Goal: Task Accomplishment & Management: Complete application form

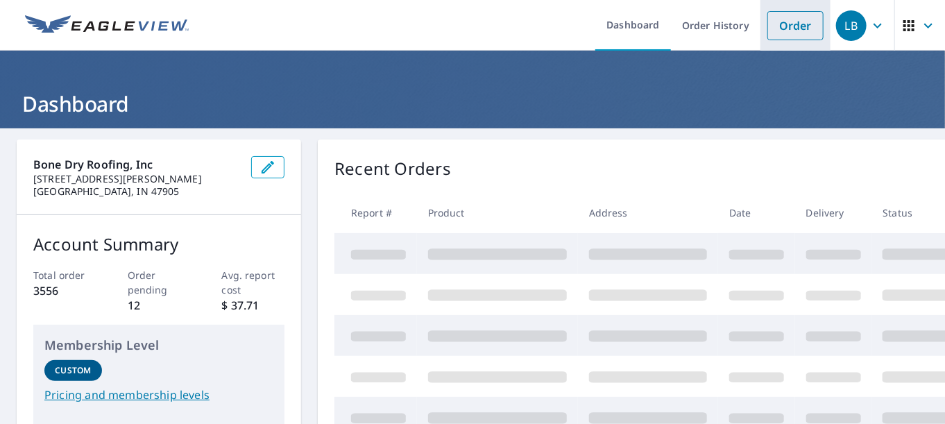
click at [782, 24] on link "Order" at bounding box center [796, 25] width 56 height 29
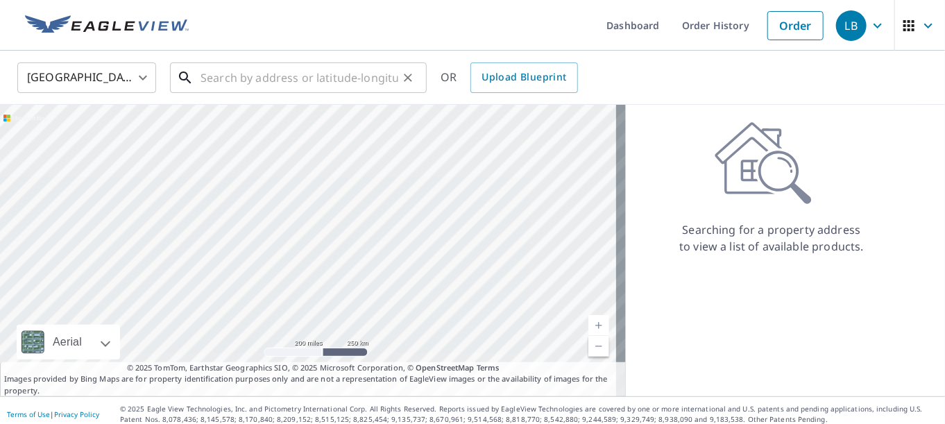
click at [293, 78] on input "text" at bounding box center [300, 77] width 198 height 39
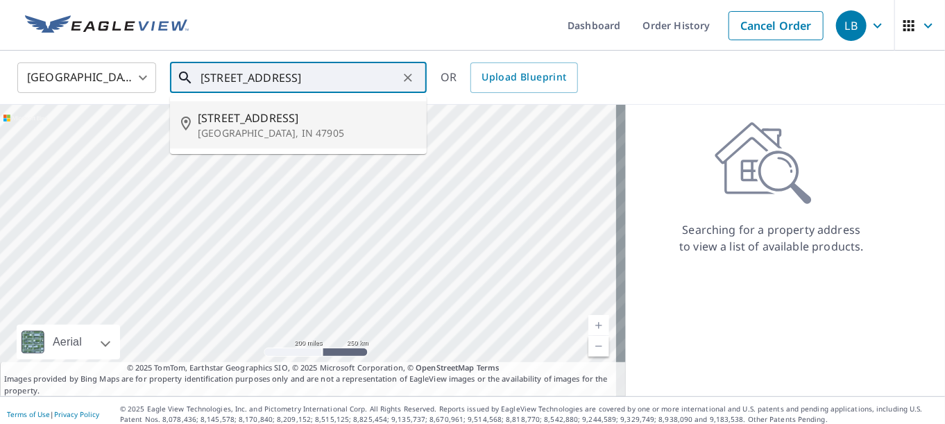
click at [242, 121] on span "[STREET_ADDRESS]" at bounding box center [307, 118] width 218 height 17
type input "[STREET_ADDRESS]"
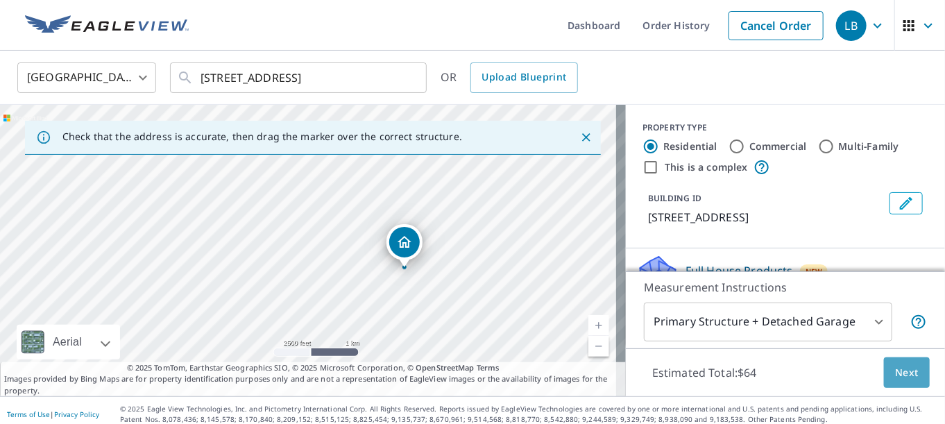
click at [897, 369] on span "Next" at bounding box center [907, 372] width 24 height 17
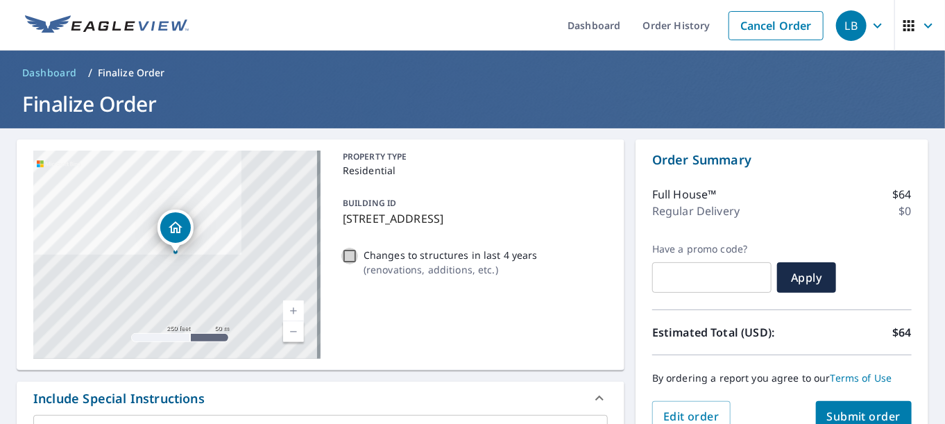
click at [350, 253] on input "Changes to structures in last 4 years ( renovations, additions, etc. )" at bounding box center [349, 256] width 17 height 17
checkbox input "true"
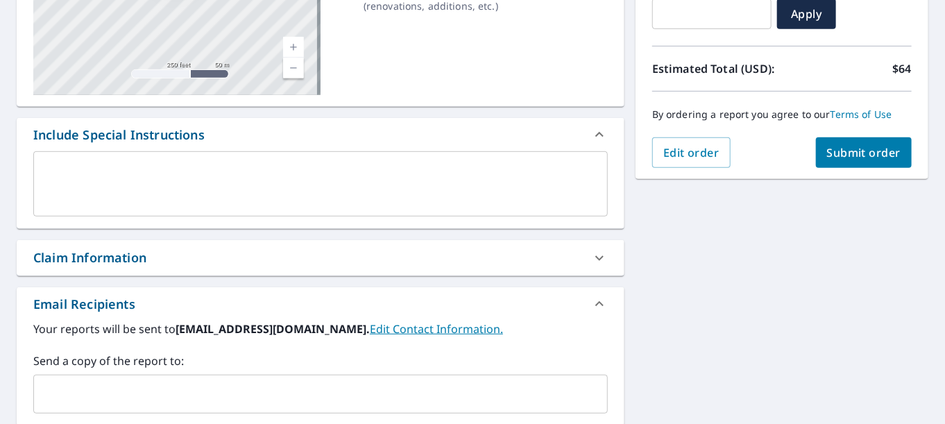
scroll to position [347, 0]
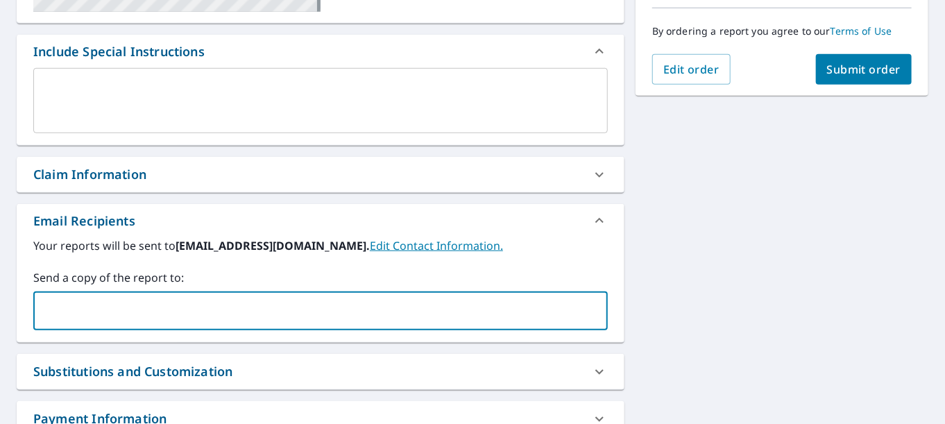
click at [67, 301] on input "text" at bounding box center [310, 311] width 541 height 26
type input "dakota.[PERSON_NAME]@"
checkbox input "true"
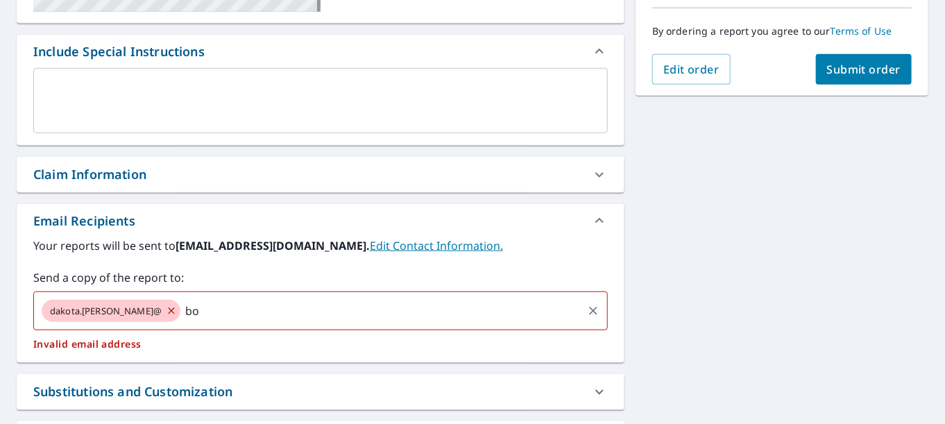
type input "b"
checkbox input "true"
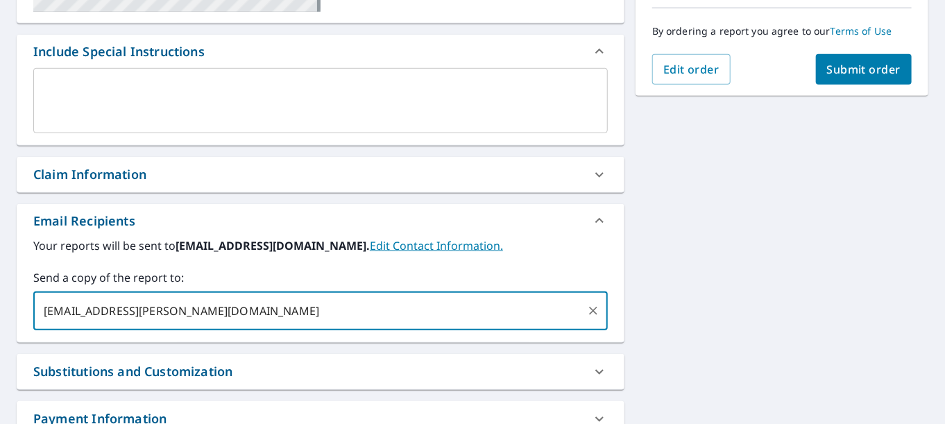
type input "[EMAIL_ADDRESS][PERSON_NAME][DOMAIN_NAME]"
click at [864, 75] on span "Submit order" at bounding box center [864, 69] width 74 height 15
checkbox input "true"
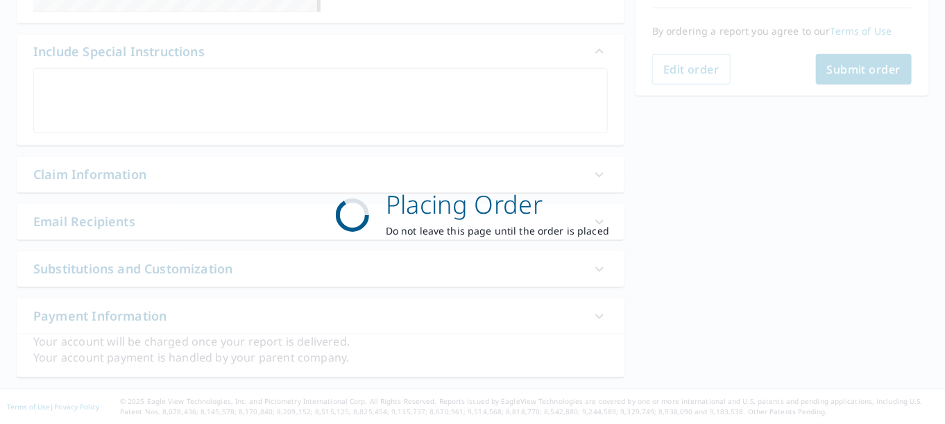
scroll to position [345, 0]
